Goal: Information Seeking & Learning: Learn about a topic

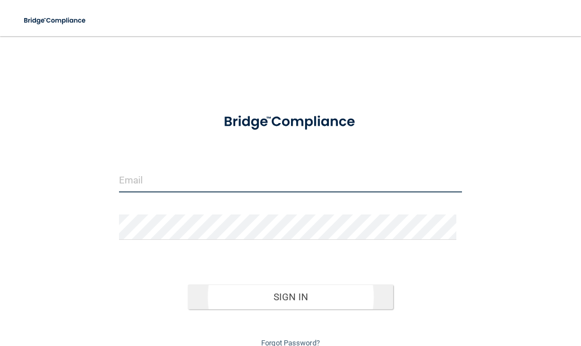
type input "[EMAIL_ADDRESS][DOMAIN_NAME]"
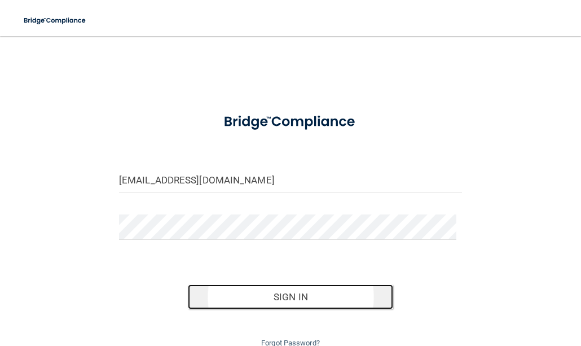
click at [265, 296] on button "Sign In" at bounding box center [291, 296] width 206 height 25
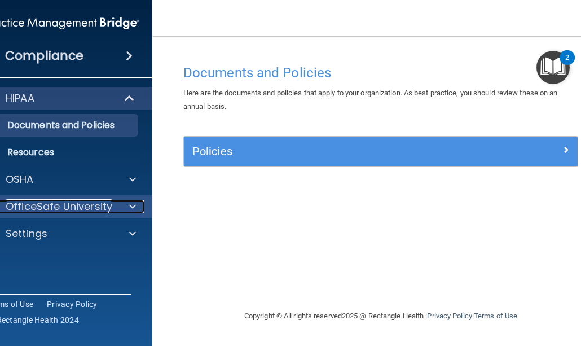
click at [131, 207] on span at bounding box center [132, 207] width 7 height 14
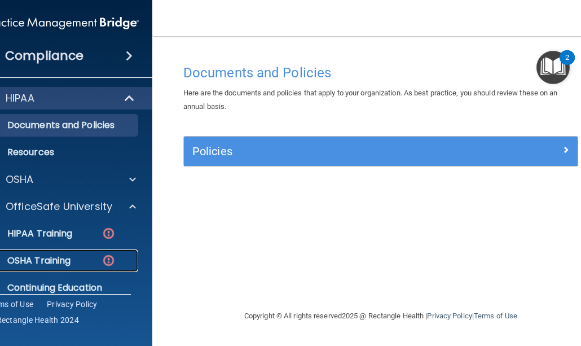
click at [51, 261] on p "OSHA Training" at bounding box center [24, 260] width 91 height 11
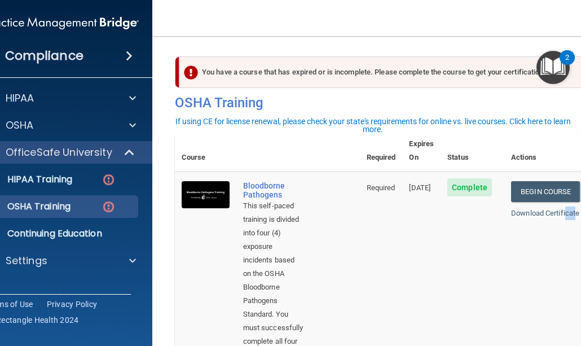
drag, startPoint x: 577, startPoint y: 268, endPoint x: 569, endPoint y: 306, distance: 38.6
click at [569, 306] on td "Begin Course Download Certificate" at bounding box center [545, 319] width 82 height 294
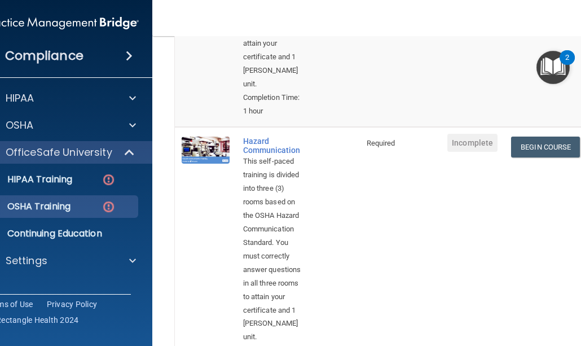
scroll to position [395, 0]
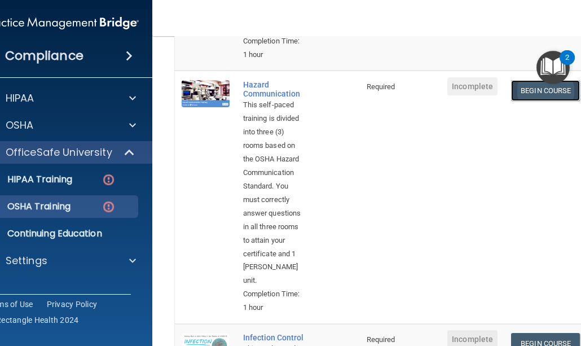
click at [524, 81] on link "Begin Course" at bounding box center [545, 90] width 69 height 21
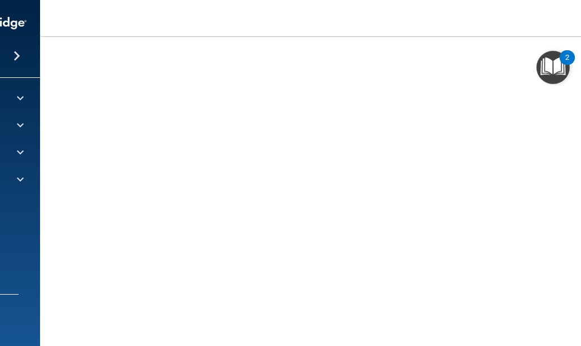
scroll to position [0, 26]
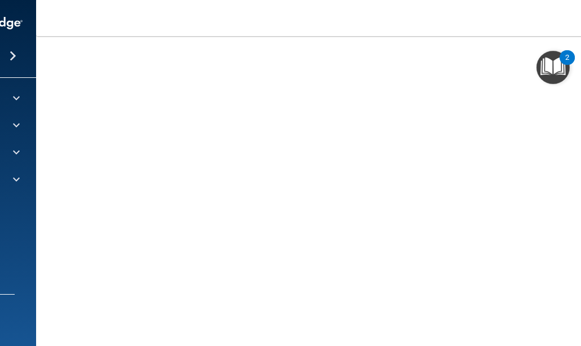
click at [10, 55] on span at bounding box center [13, 56] width 7 height 14
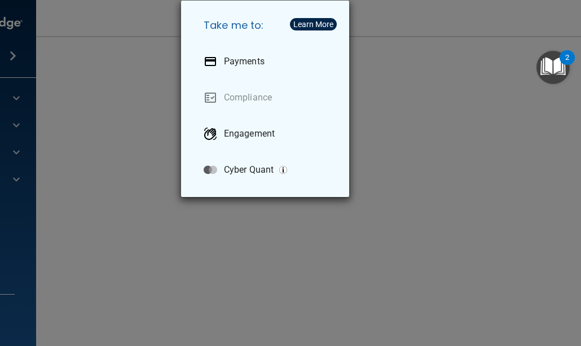
click at [125, 135] on div "Take me to: Payments Compliance Engagement Cyber Quant" at bounding box center [290, 173] width 581 height 346
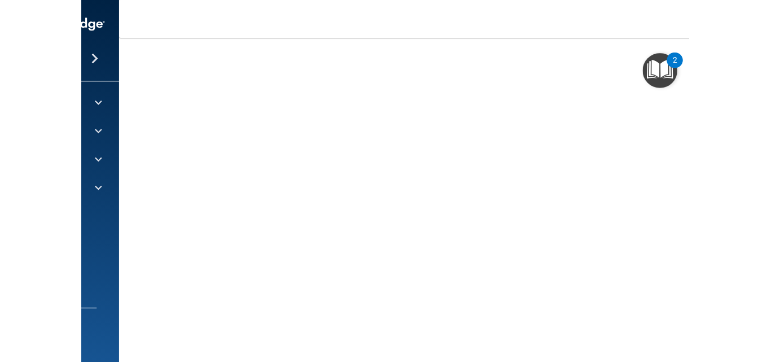
scroll to position [163, 0]
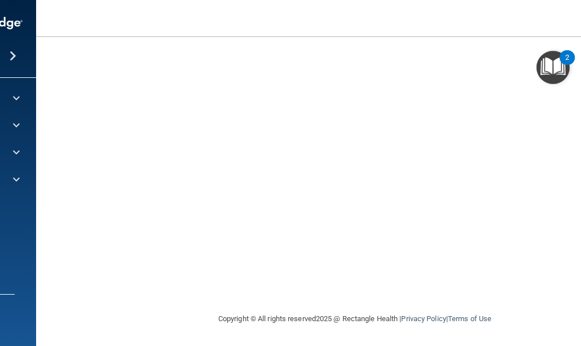
drag, startPoint x: 68, startPoint y: 335, endPoint x: 59, endPoint y: 324, distance: 14.5
click at [55, 324] on main "Hazard Communication Training This course doesn’t expire until . Are you sure y…" at bounding box center [355, 191] width 638 height 310
drag, startPoint x: 519, startPoint y: 309, endPoint x: 479, endPoint y: 317, distance: 40.3
click at [476, 320] on div "Copyright © All rights reserved 2025 @ Rectangle Health | Privacy Policy | Term…" at bounding box center [355, 319] width 412 height 36
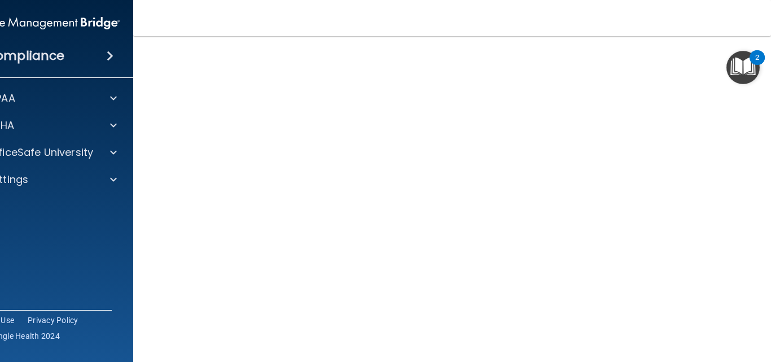
scroll to position [63, 0]
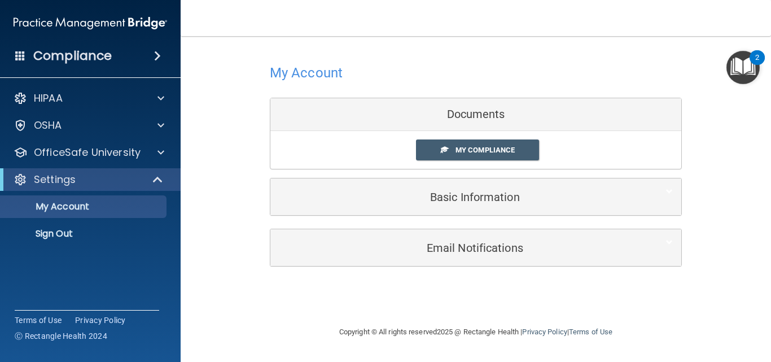
click at [478, 120] on div "Documents" at bounding box center [475, 114] width 411 height 33
click at [480, 116] on div "Documents" at bounding box center [475, 114] width 411 height 33
click at [476, 153] on span "My Compliance" at bounding box center [484, 150] width 59 height 8
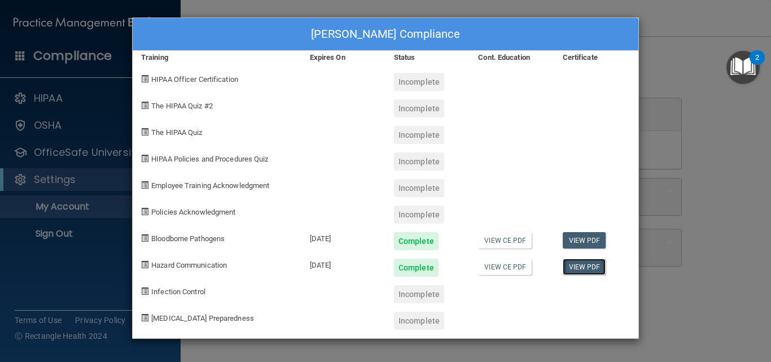
click at [578, 266] on link "View PDF" at bounding box center [584, 266] width 43 height 16
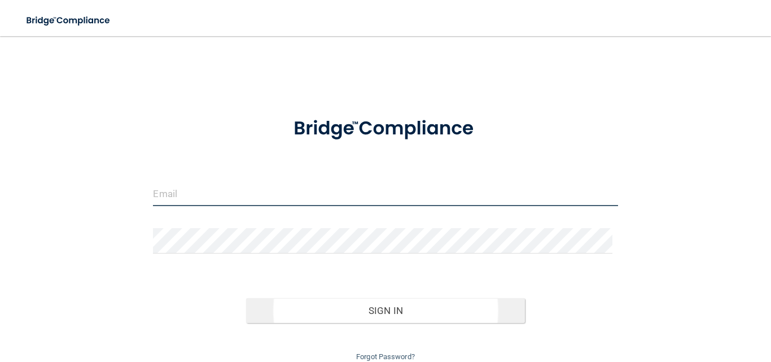
type input "[EMAIL_ADDRESS][DOMAIN_NAME]"
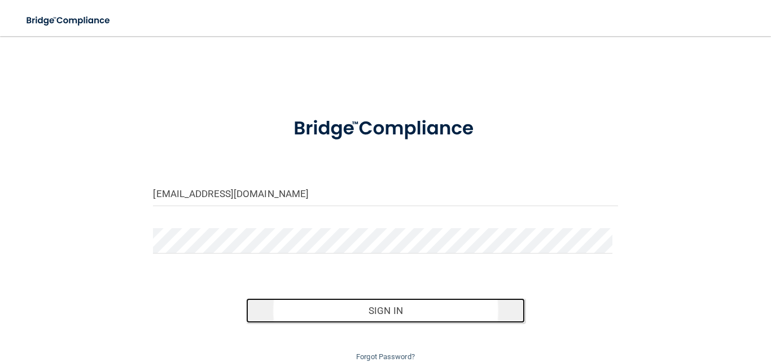
click at [292, 310] on button "Sign In" at bounding box center [385, 310] width 279 height 25
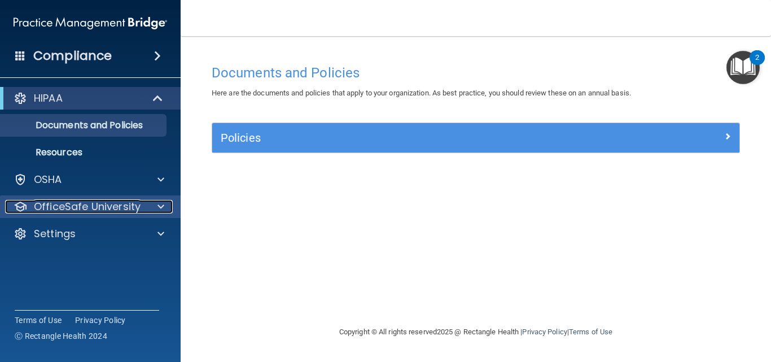
click at [161, 205] on span at bounding box center [160, 207] width 7 height 14
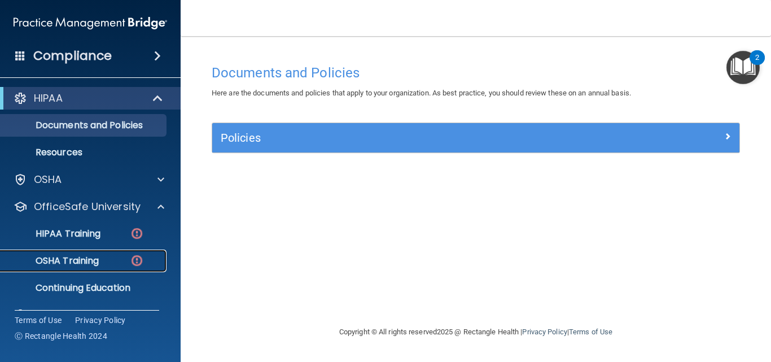
click at [91, 260] on p "OSHA Training" at bounding box center [52, 260] width 91 height 11
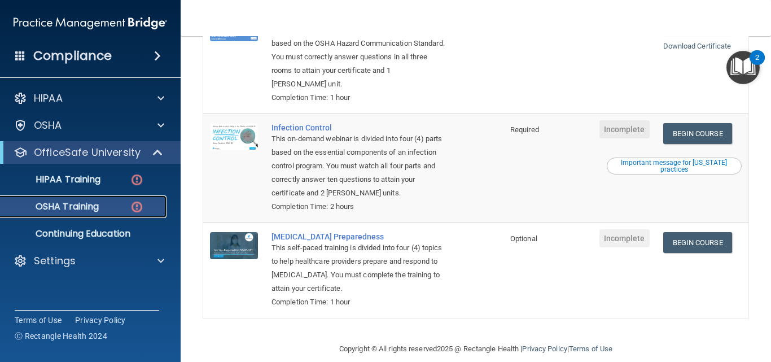
scroll to position [271, 0]
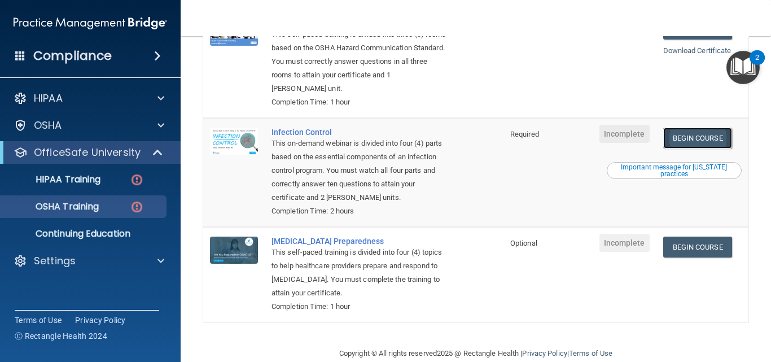
click at [692, 137] on link "Begin Course" at bounding box center [697, 138] width 69 height 21
click at [159, 54] on span at bounding box center [157, 56] width 7 height 14
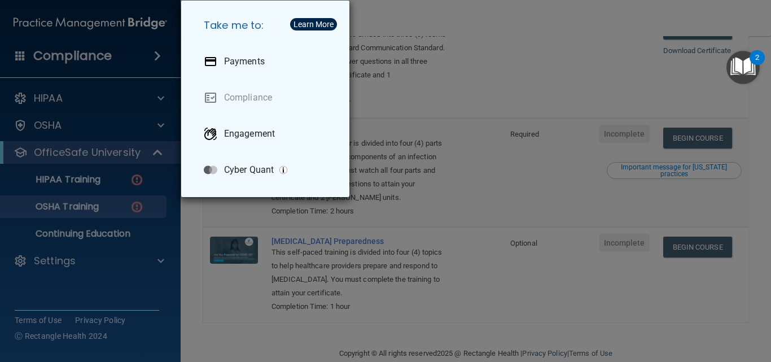
click at [186, 214] on div "Take me to: Payments Compliance Engagement Cyber Quant" at bounding box center [385, 181] width 771 height 362
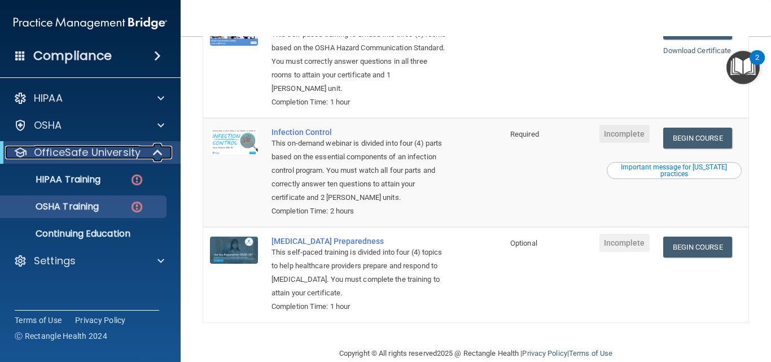
click at [161, 152] on span at bounding box center [159, 153] width 10 height 14
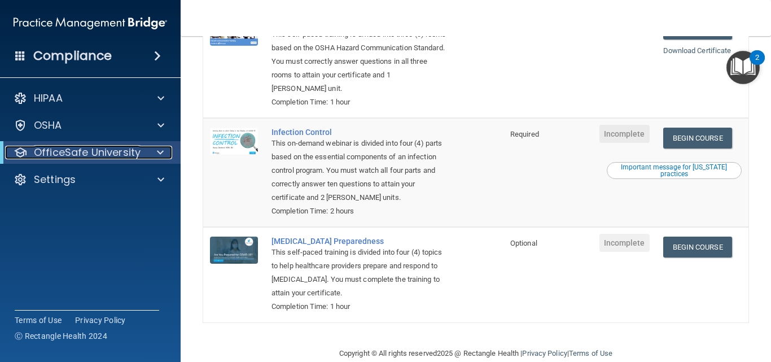
click at [159, 153] on span at bounding box center [160, 153] width 7 height 14
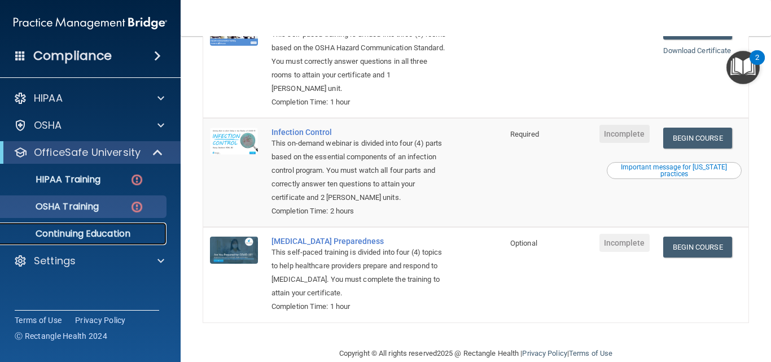
click at [114, 233] on p "Continuing Education" at bounding box center [84, 233] width 154 height 11
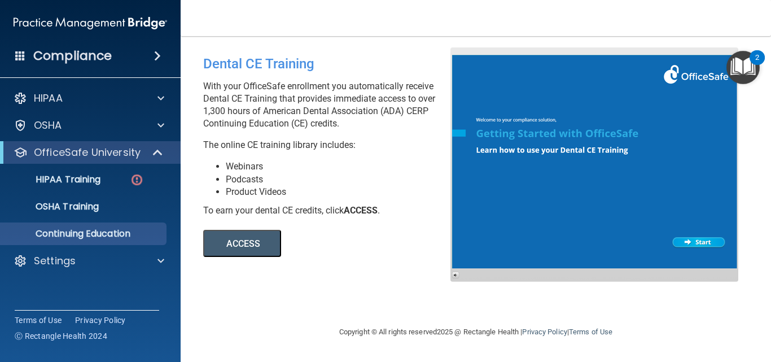
click at [246, 242] on button "ACCESS" at bounding box center [242, 243] width 78 height 27
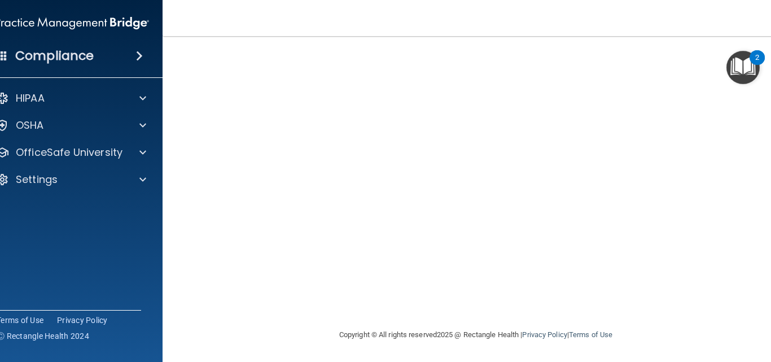
scroll to position [65, 0]
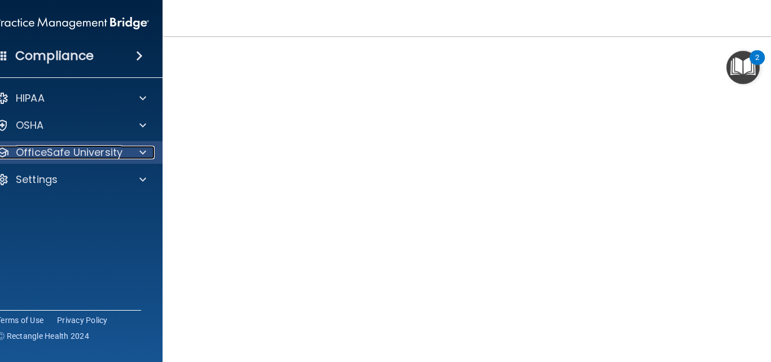
click at [139, 153] on span at bounding box center [142, 153] width 7 height 14
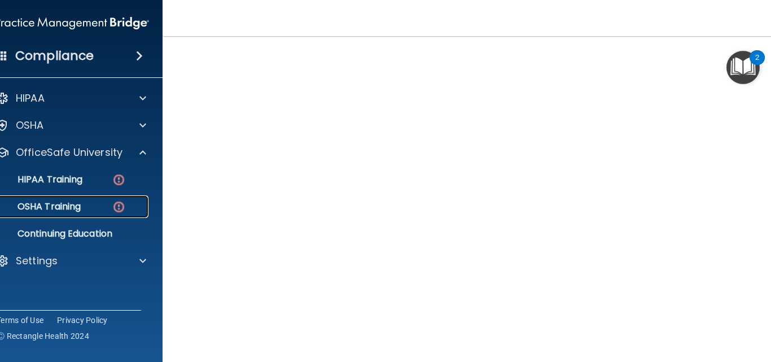
click at [95, 205] on div "OSHA Training" at bounding box center [66, 206] width 154 height 11
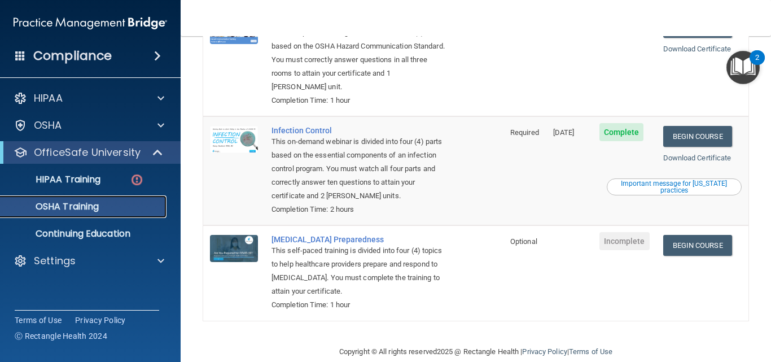
scroll to position [261, 0]
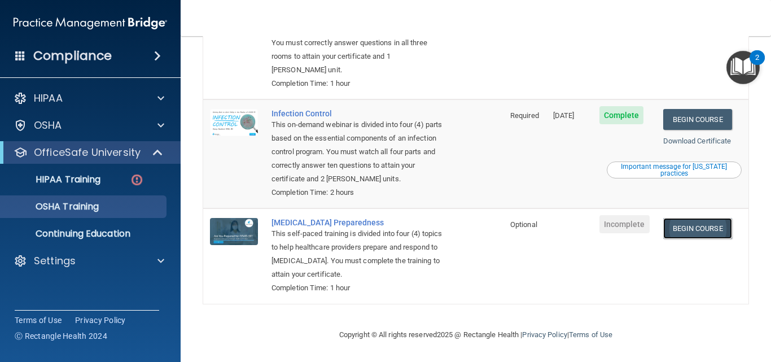
click at [683, 226] on link "Begin Course" at bounding box center [697, 228] width 69 height 21
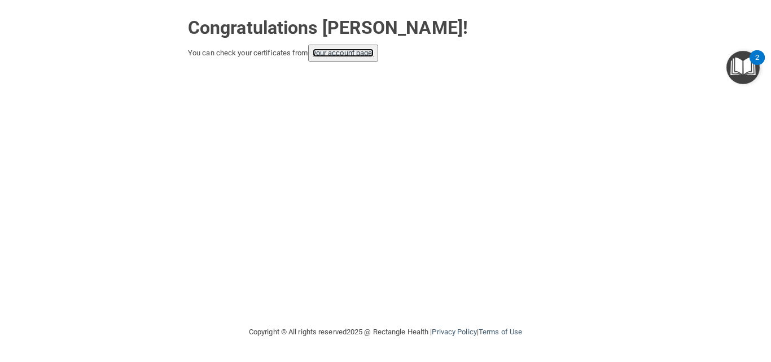
click at [355, 50] on link "your account page!" at bounding box center [344, 53] width 62 height 8
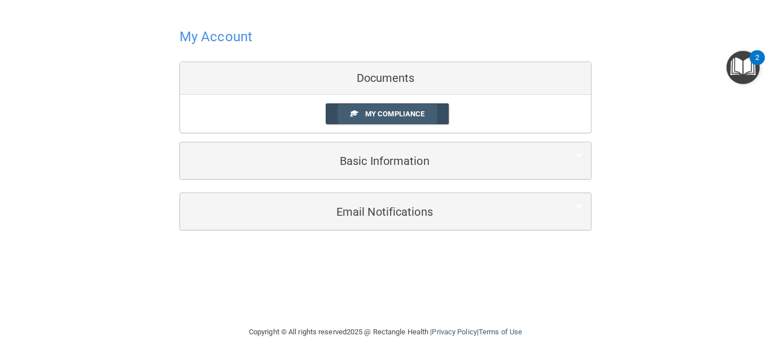
click at [367, 112] on span "My Compliance" at bounding box center [394, 113] width 59 height 8
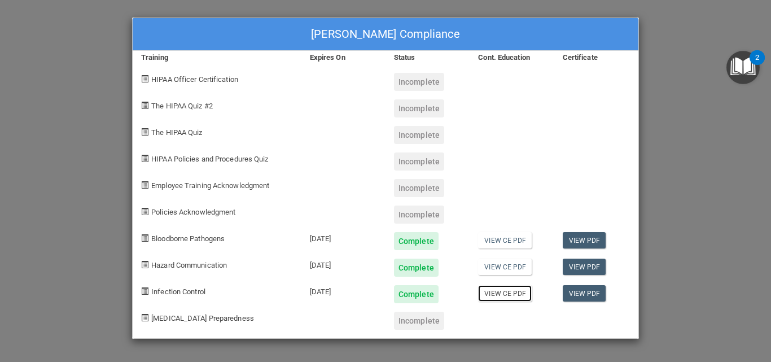
click at [522, 296] on link "View CE PDF" at bounding box center [505, 293] width 54 height 16
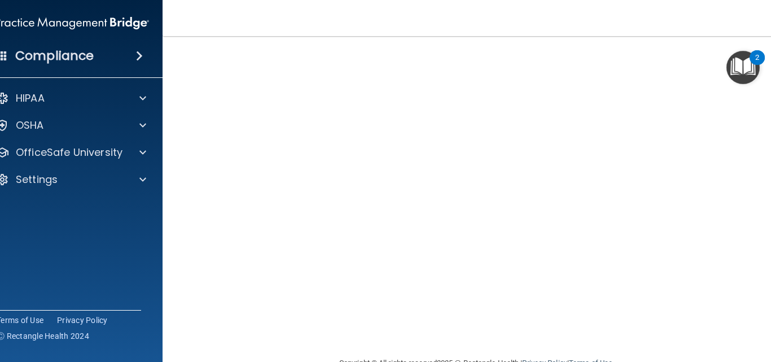
scroll to position [37, 0]
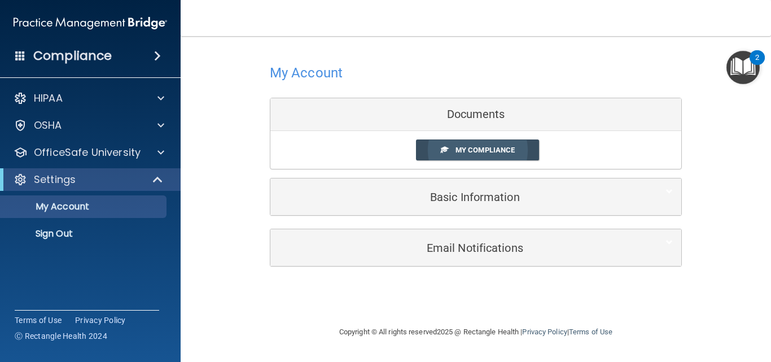
click at [468, 150] on span "My Compliance" at bounding box center [484, 150] width 59 height 8
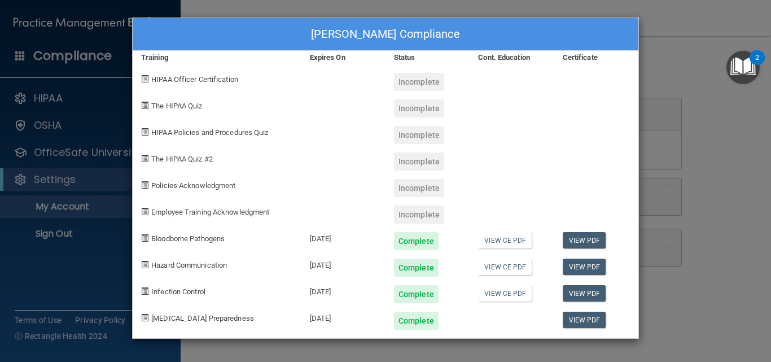
click at [734, 151] on div "[PERSON_NAME] Compliance Training Expires On Status Cont. Education Certificate…" at bounding box center [385, 181] width 771 height 362
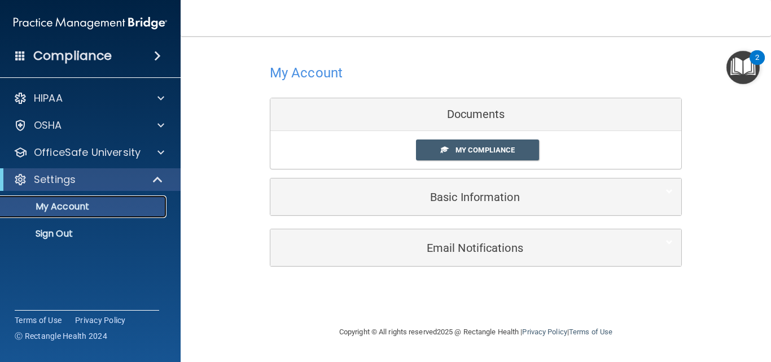
click at [102, 205] on p "My Account" at bounding box center [84, 206] width 154 height 11
click at [77, 205] on p "My Account" at bounding box center [84, 206] width 154 height 11
click at [476, 114] on div "Documents" at bounding box center [475, 114] width 411 height 33
click at [476, 115] on div "Documents" at bounding box center [475, 114] width 411 height 33
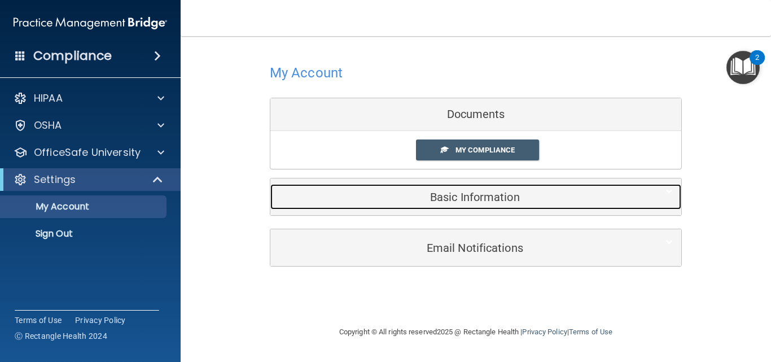
click at [477, 196] on h5 "Basic Information" at bounding box center [458, 197] width 359 height 12
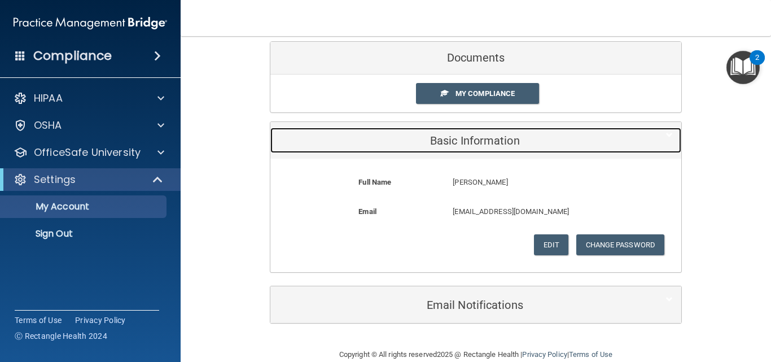
scroll to position [76, 0]
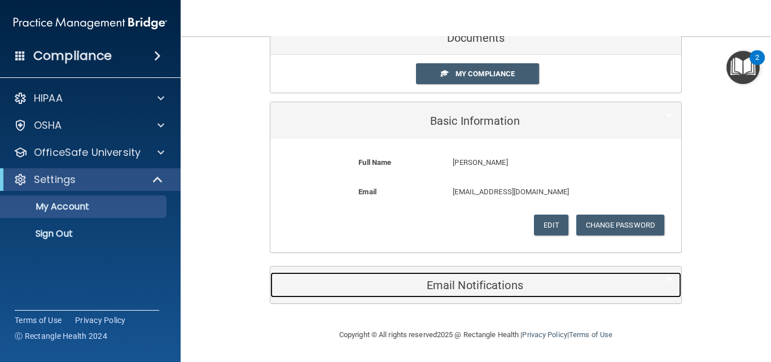
click at [526, 282] on h5 "Email Notifications" at bounding box center [458, 285] width 359 height 12
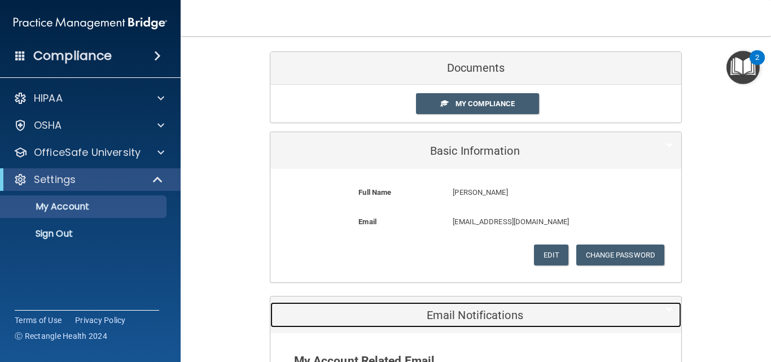
scroll to position [0, 0]
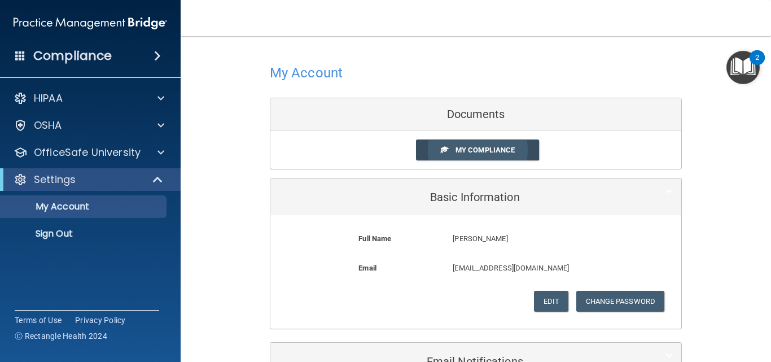
click at [482, 150] on span "My Compliance" at bounding box center [484, 150] width 59 height 8
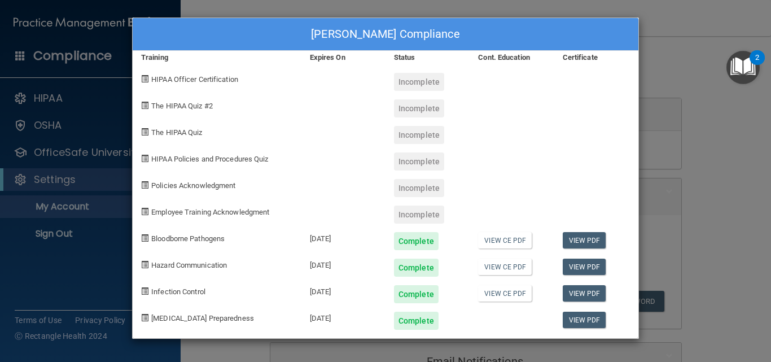
click at [695, 75] on div "[PERSON_NAME] Compliance Training Expires On Status Cont. Education Certificate…" at bounding box center [385, 181] width 771 height 362
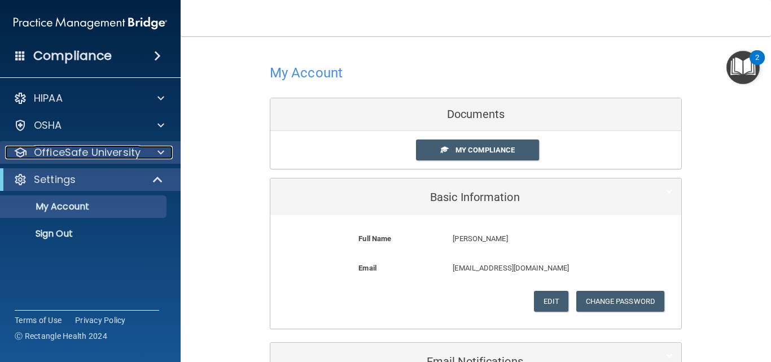
click at [161, 153] on span at bounding box center [160, 153] width 7 height 14
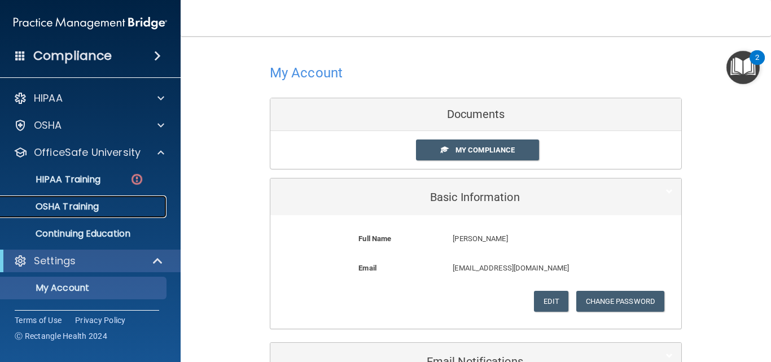
click at [76, 204] on p "OSHA Training" at bounding box center [52, 206] width 91 height 11
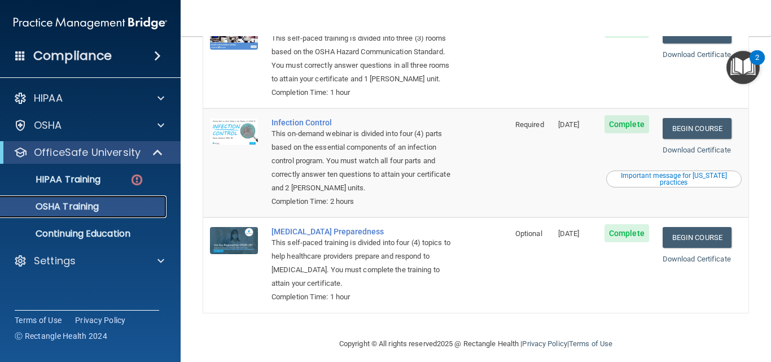
scroll to position [248, 0]
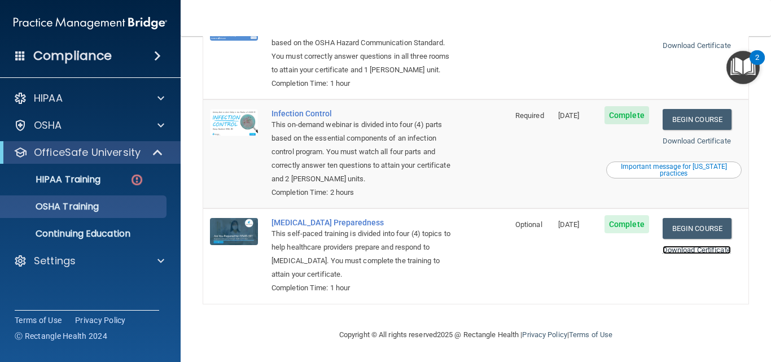
click at [670, 246] on link "Download Certificate" at bounding box center [696, 249] width 68 height 8
click at [149, 151] on div at bounding box center [158, 153] width 28 height 14
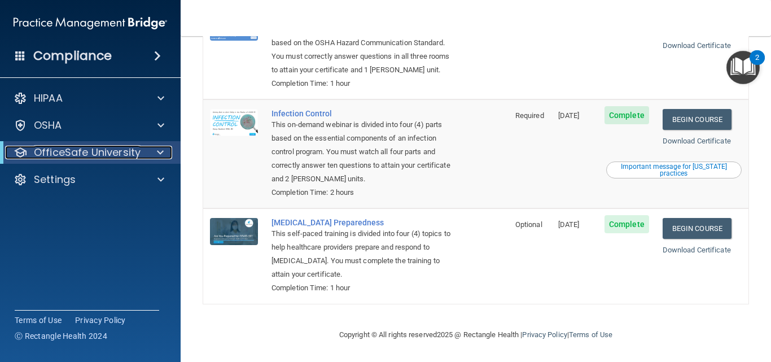
click at [124, 152] on p "OfficeSafe University" at bounding box center [87, 153] width 107 height 14
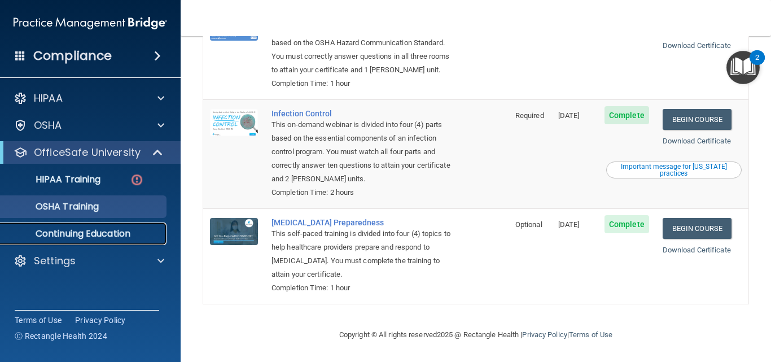
click at [122, 231] on p "Continuing Education" at bounding box center [84, 233] width 154 height 11
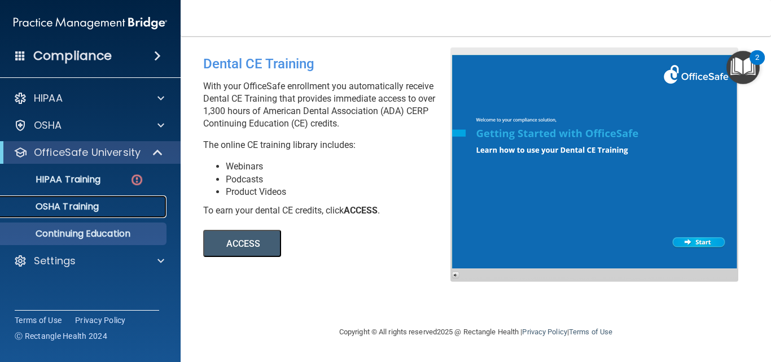
click at [104, 208] on div "OSHA Training" at bounding box center [84, 206] width 154 height 11
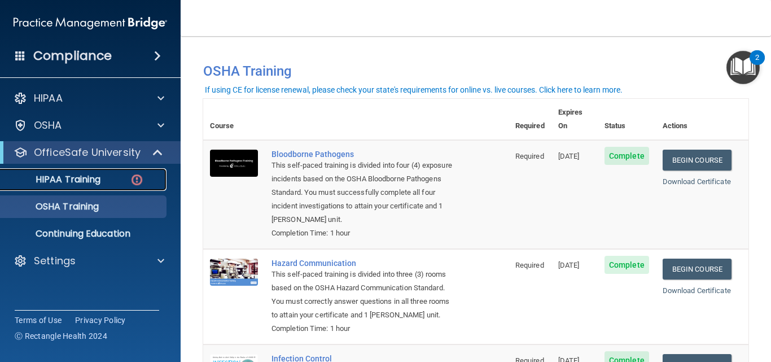
click at [104, 178] on div "HIPAA Training" at bounding box center [84, 179] width 154 height 11
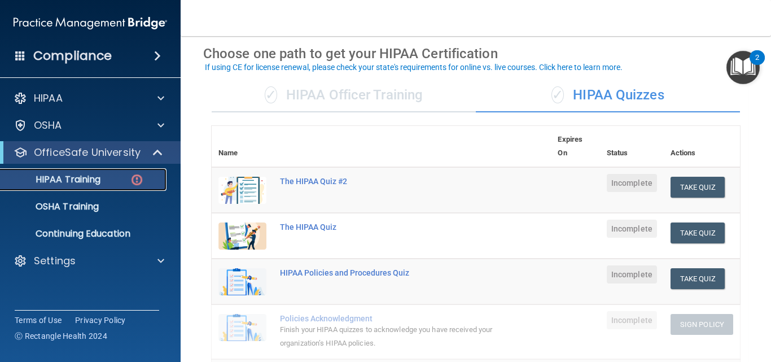
scroll to position [28, 0]
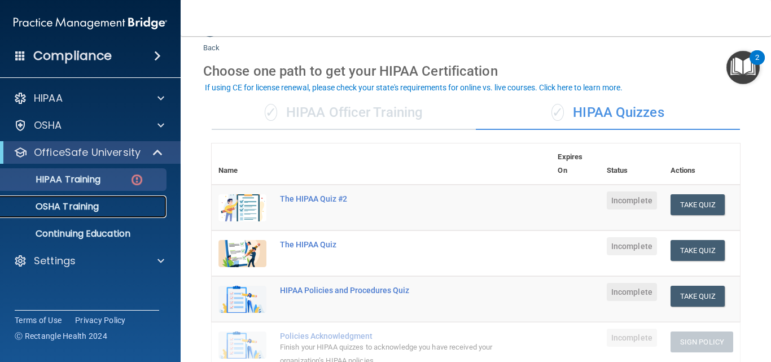
click at [100, 205] on div "OSHA Training" at bounding box center [84, 206] width 154 height 11
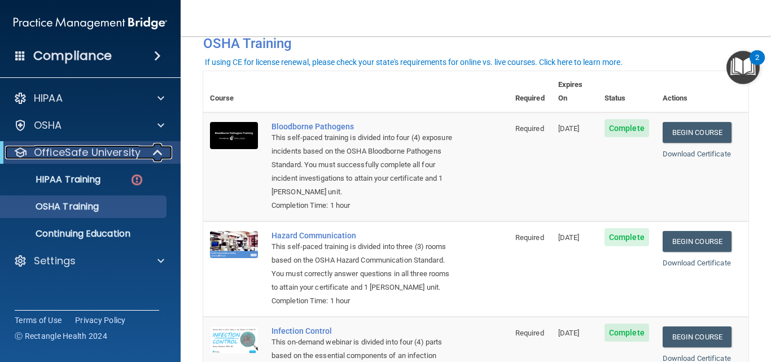
click at [161, 153] on span at bounding box center [159, 153] width 10 height 14
